Goal: Navigation & Orientation: Find specific page/section

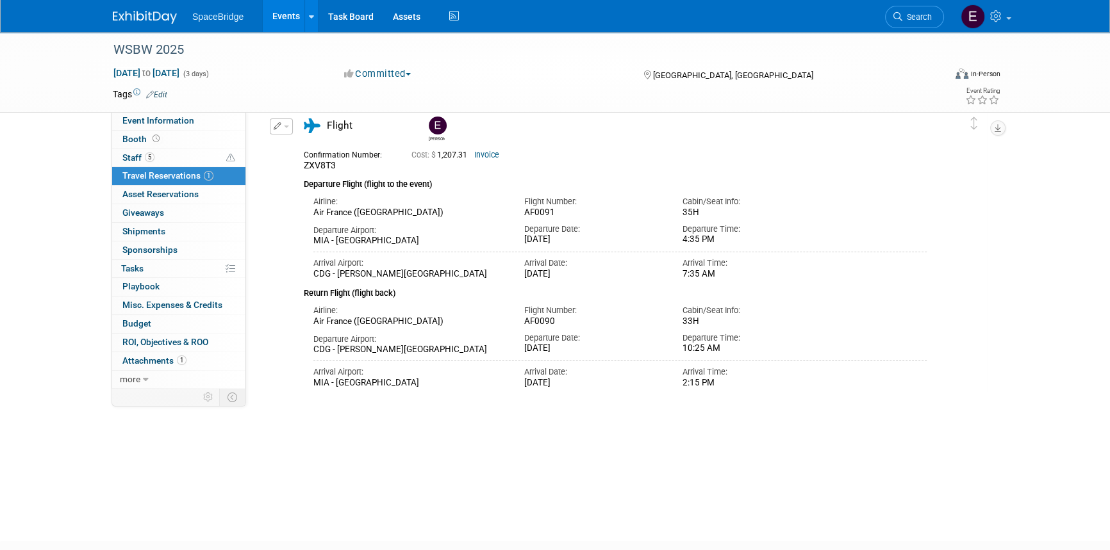
click at [153, 21] on img at bounding box center [145, 17] width 64 height 13
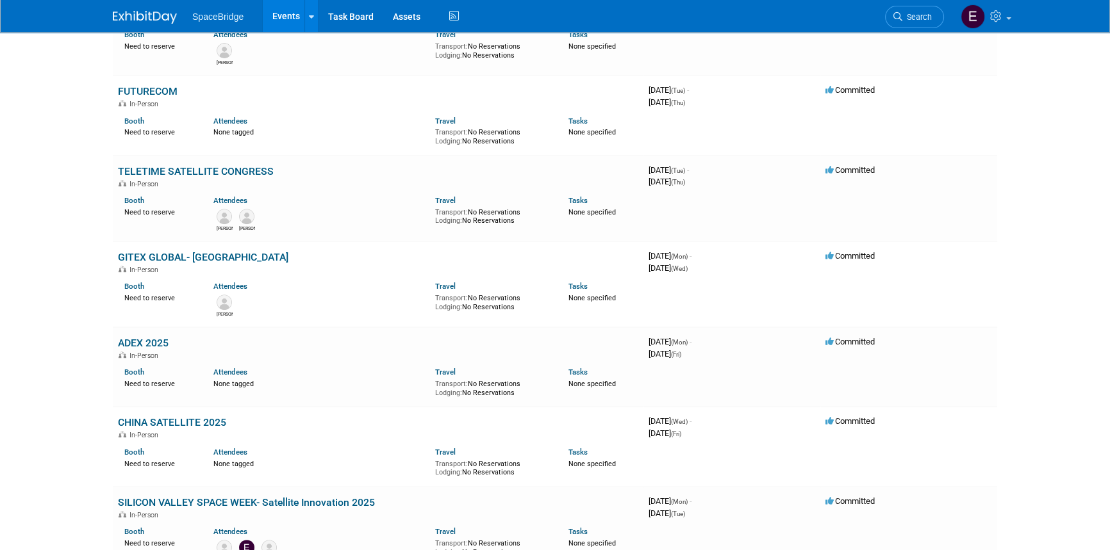
scroll to position [757, 0]
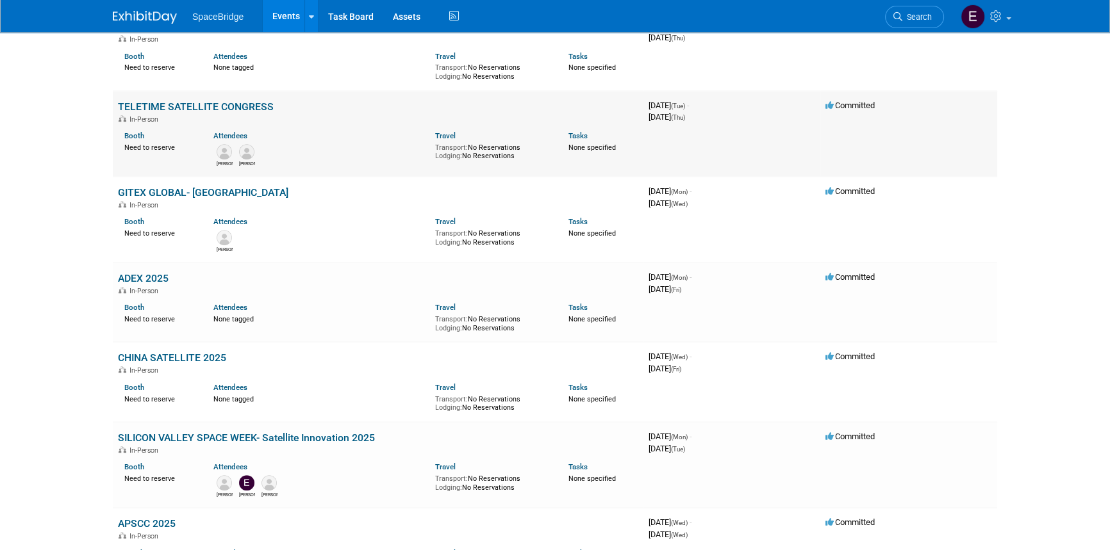
click at [231, 106] on link "TELETIME SATELLITE CONGRESS" at bounding box center [196, 107] width 156 height 12
